Goal: Book appointment/travel/reservation

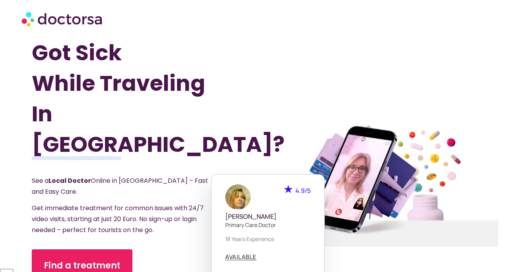
scroll to position [220, 0]
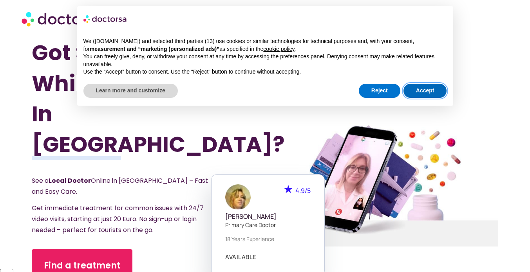
click at [423, 90] on button "Accept" at bounding box center [424, 91] width 43 height 14
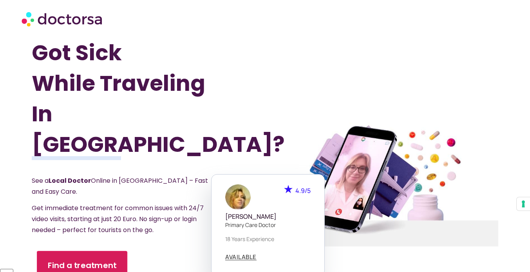
click at [96, 260] on span "Find a treatment" at bounding box center [82, 265] width 69 height 11
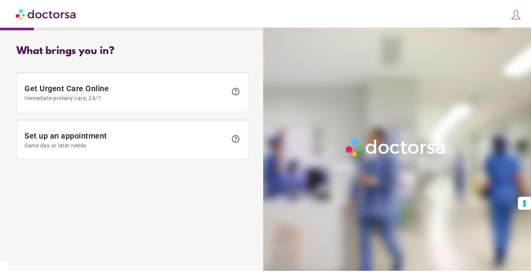
scroll to position [220, 0]
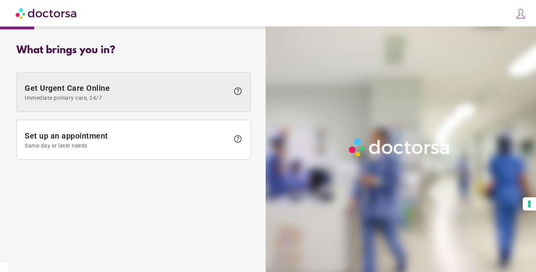
click at [103, 97] on span "Immediate primary care, 24/7" at bounding box center [127, 98] width 204 height 6
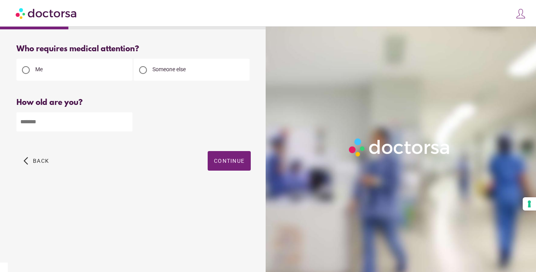
click at [145, 69] on div at bounding box center [143, 70] width 8 height 8
click at [47, 121] on input "number" at bounding box center [74, 121] width 116 height 19
type input "**"
click at [219, 161] on span "Continue" at bounding box center [229, 161] width 31 height 6
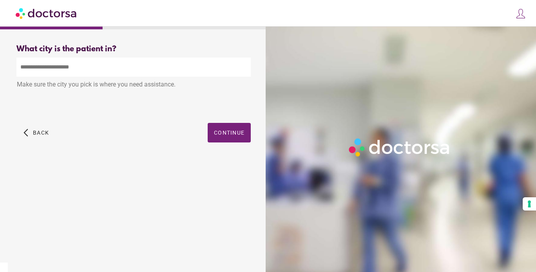
click at [78, 74] on input "text" at bounding box center [133, 67] width 234 height 19
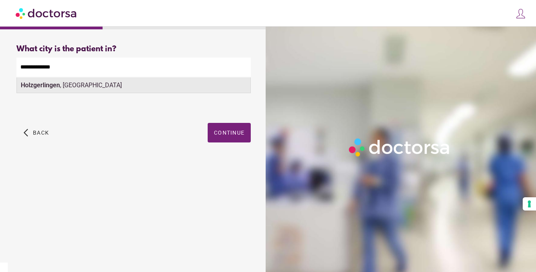
click at [78, 85] on div "Holzgerlingen , Germany" at bounding box center [133, 86] width 233 height 16
type input "**********"
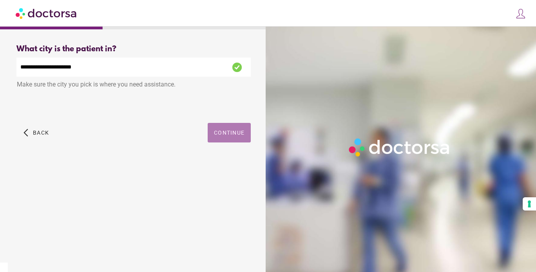
click at [224, 125] on span "button" at bounding box center [229, 133] width 43 height 20
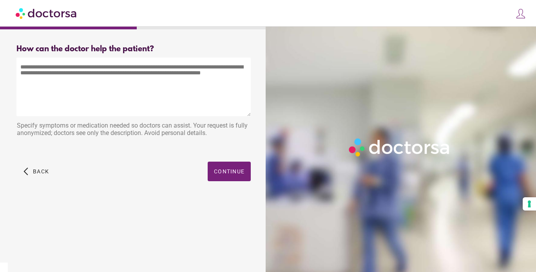
click at [54, 71] on textarea at bounding box center [133, 87] width 234 height 59
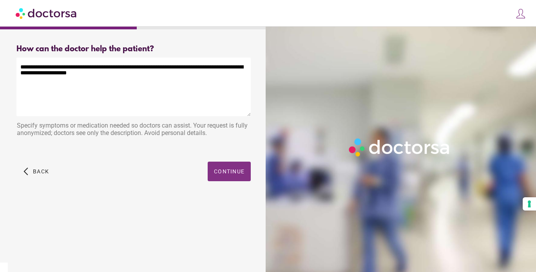
type textarea "**********"
click at [236, 172] on span "Continue" at bounding box center [229, 171] width 31 height 6
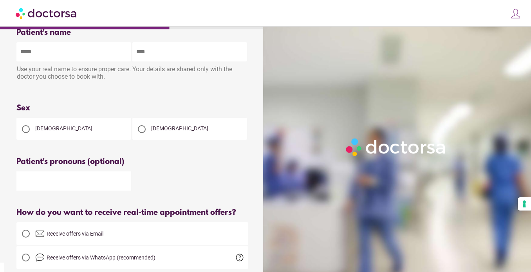
scroll to position [0, 0]
